Goal: Use online tool/utility: Utilize a website feature to perform a specific function

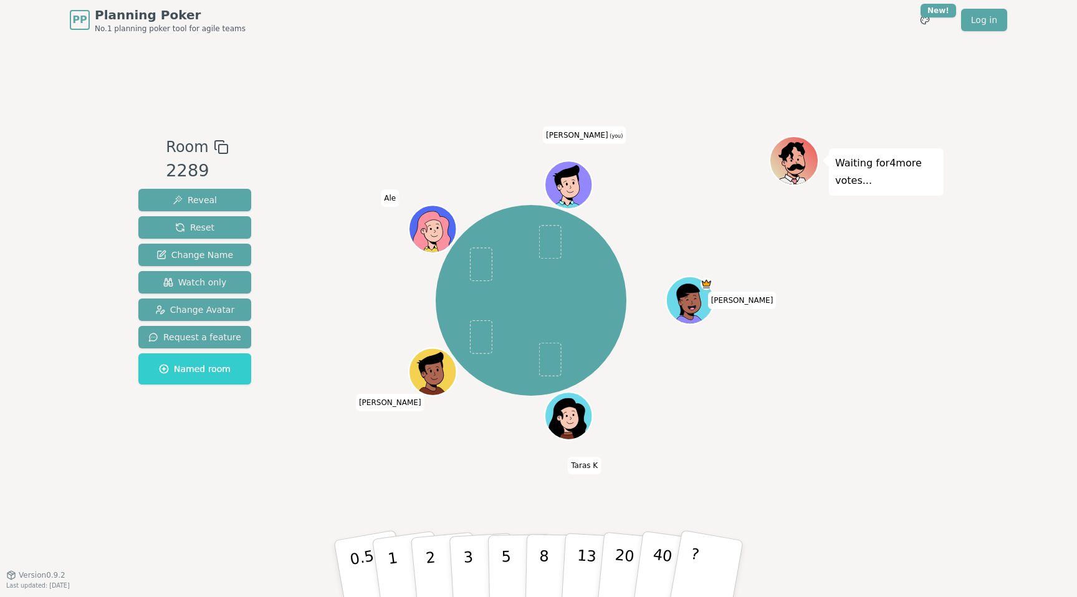
click at [258, 481] on div "Room 2289 Reveal Reset Change Name Watch only Change Avatar Request a feature N…" at bounding box center [538, 307] width 811 height 535
click at [511, 554] on button "5" at bounding box center [520, 569] width 64 height 95
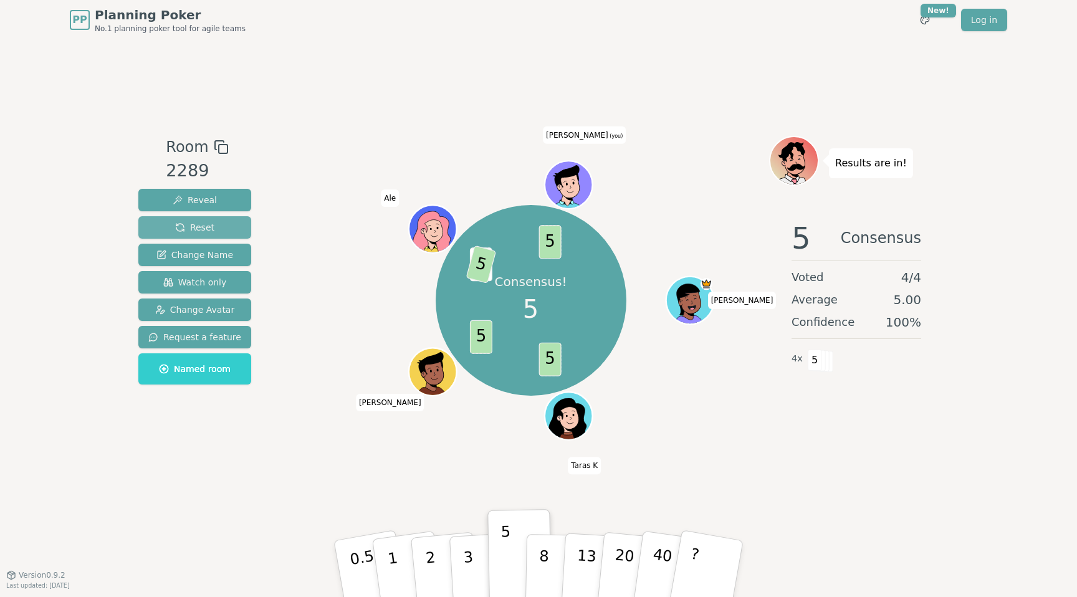
click at [198, 224] on span "Reset" at bounding box center [194, 227] width 39 height 12
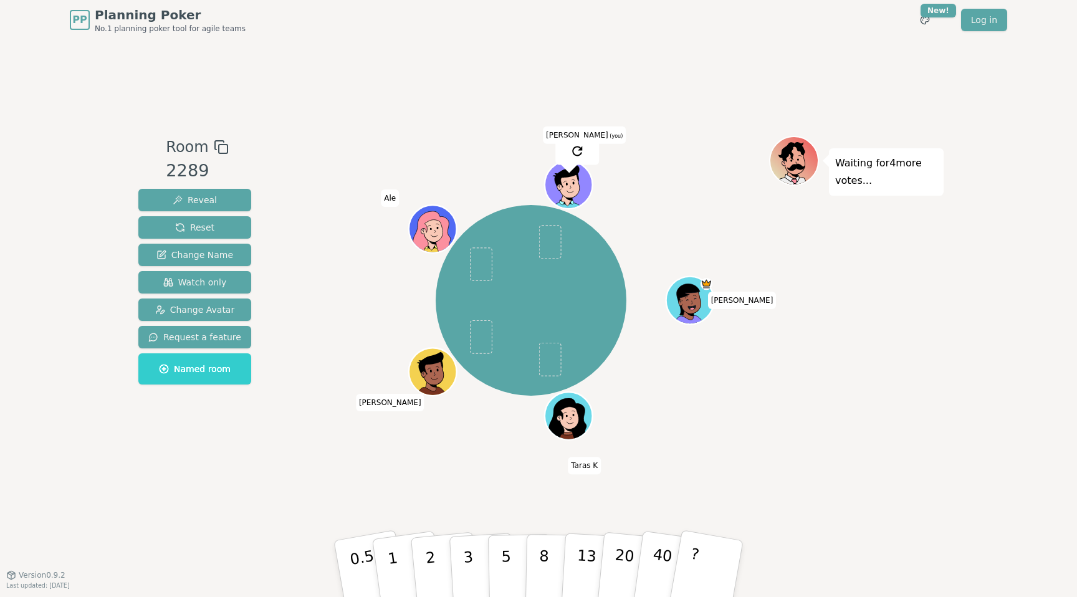
click at [378, 63] on div "Room 2289 Reveal Reset Change Name Watch only Change Avatar Request a feature N…" at bounding box center [538, 307] width 811 height 535
click at [259, 474] on div "Room 2289 Reveal Reset Change Name Watch only Change Avatar Request a feature N…" at bounding box center [538, 307] width 811 height 343
click at [432, 564] on p "2" at bounding box center [432, 571] width 16 height 68
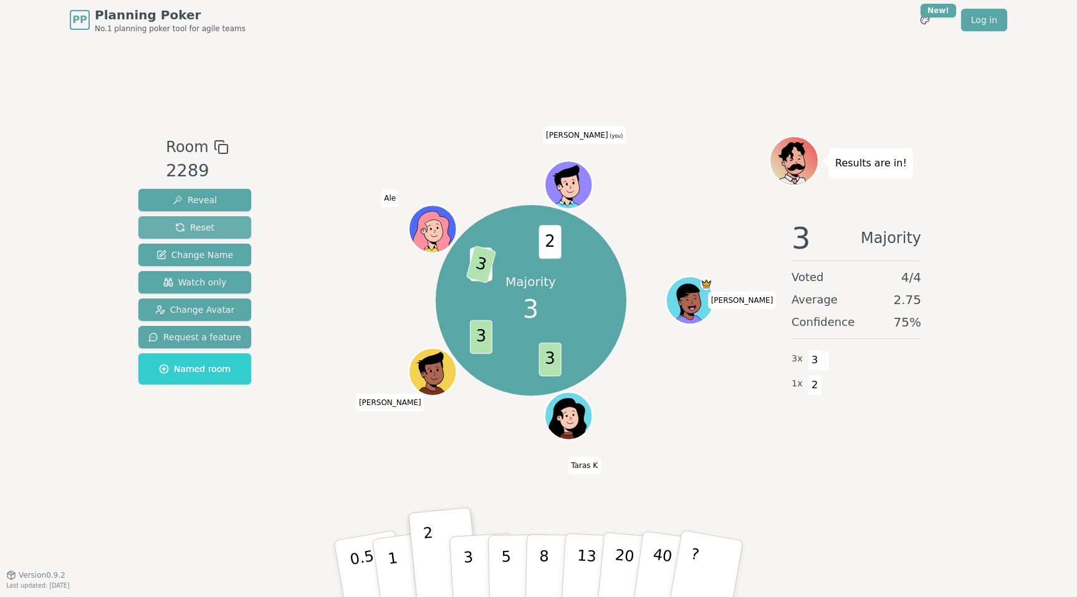
click at [210, 230] on span "Reset" at bounding box center [194, 227] width 39 height 12
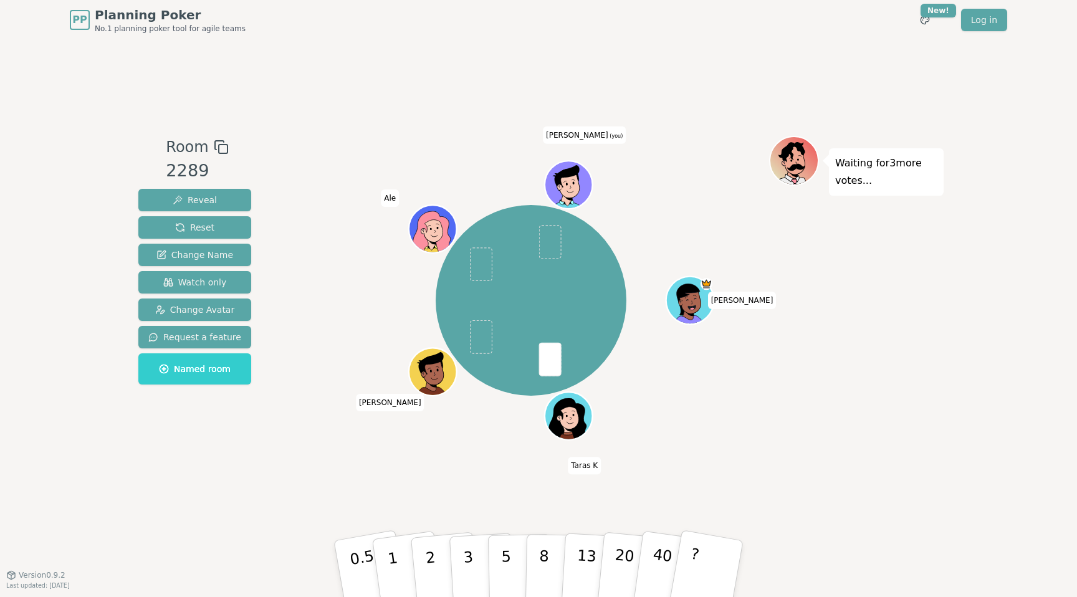
click at [251, 503] on div "Room 2289 Reveal Reset Change Name Watch only Change Avatar Request a feature N…" at bounding box center [538, 307] width 811 height 535
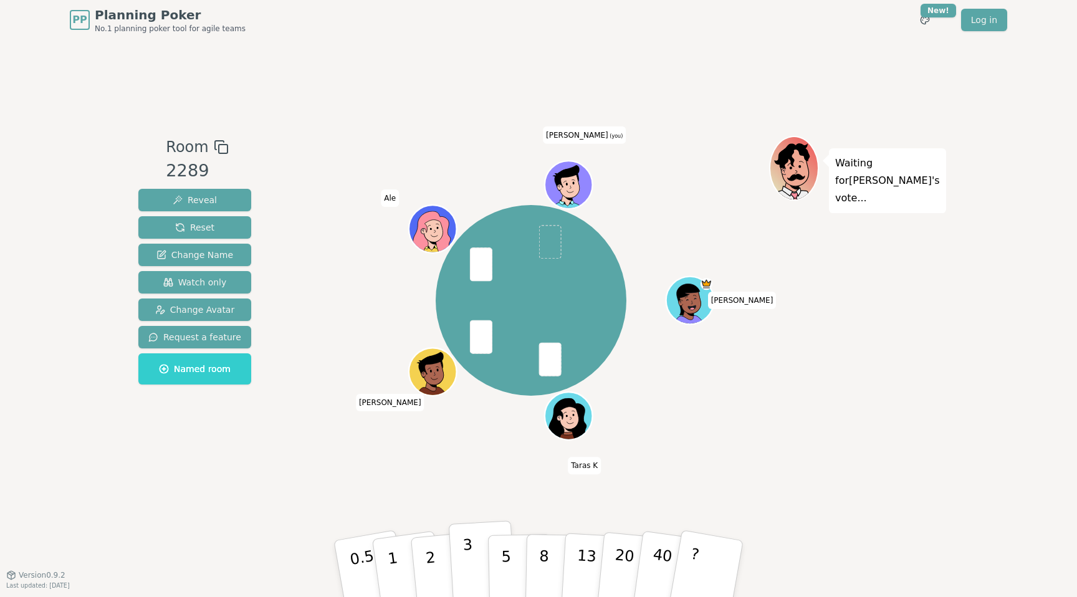
click at [473, 559] on button "3" at bounding box center [483, 569] width 68 height 97
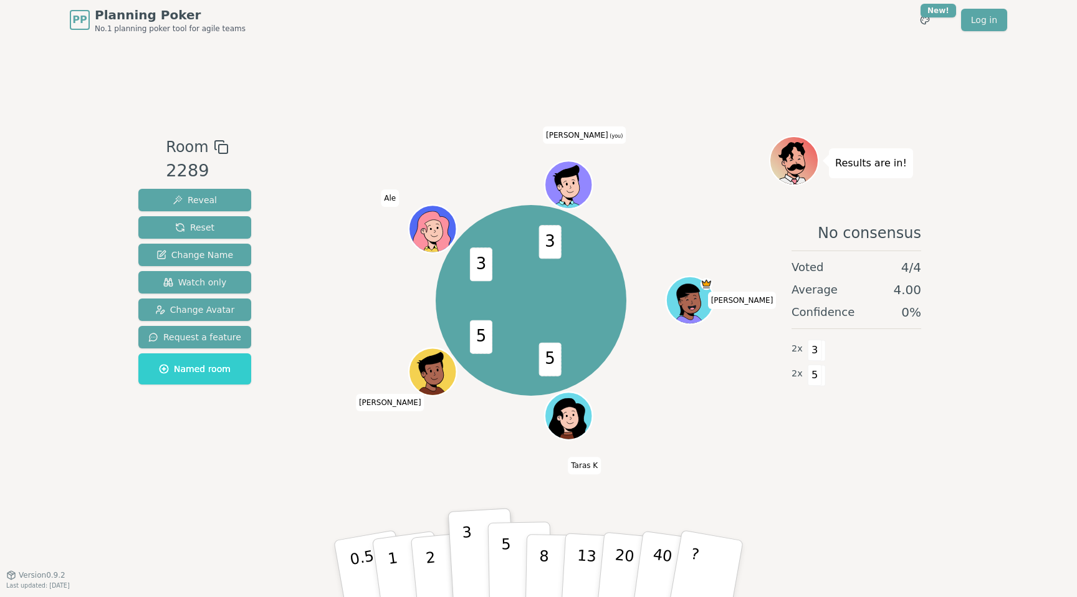
click at [516, 558] on button "5" at bounding box center [520, 569] width 64 height 95
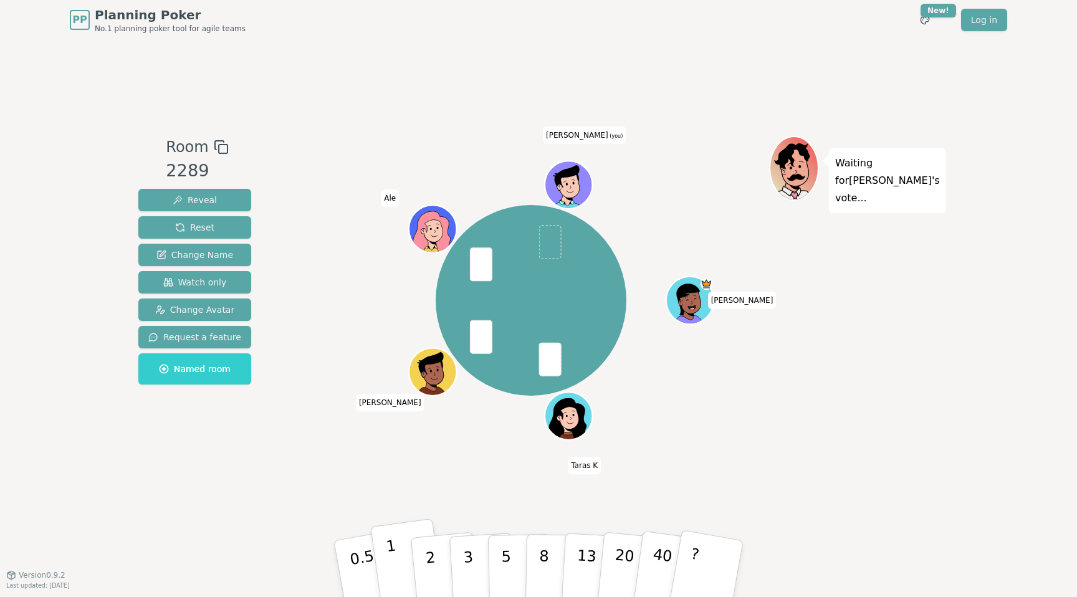
click at [398, 562] on button "1" at bounding box center [407, 569] width 74 height 101
